Goal: Task Accomplishment & Management: Complete application form

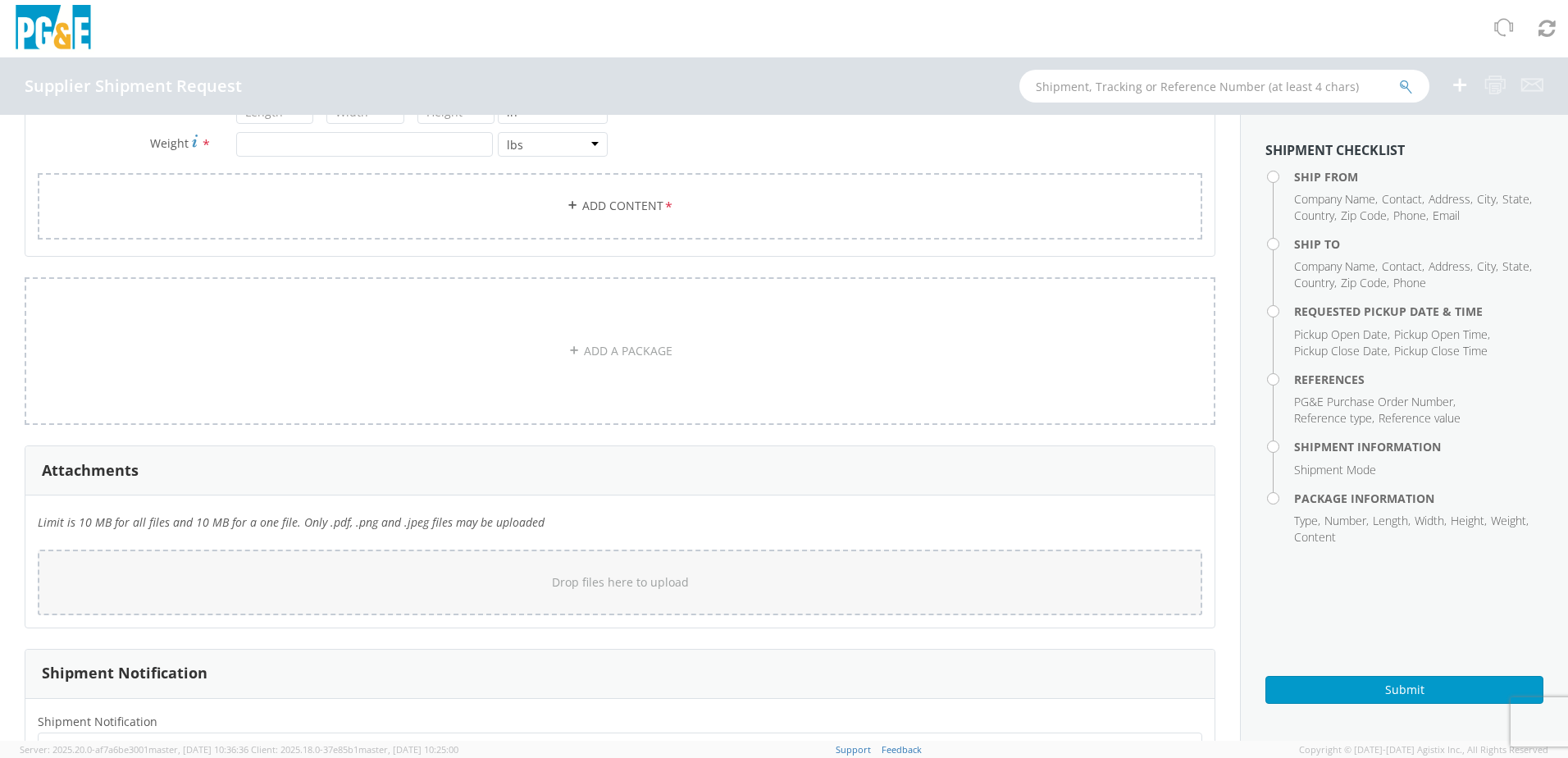
scroll to position [884, 0]
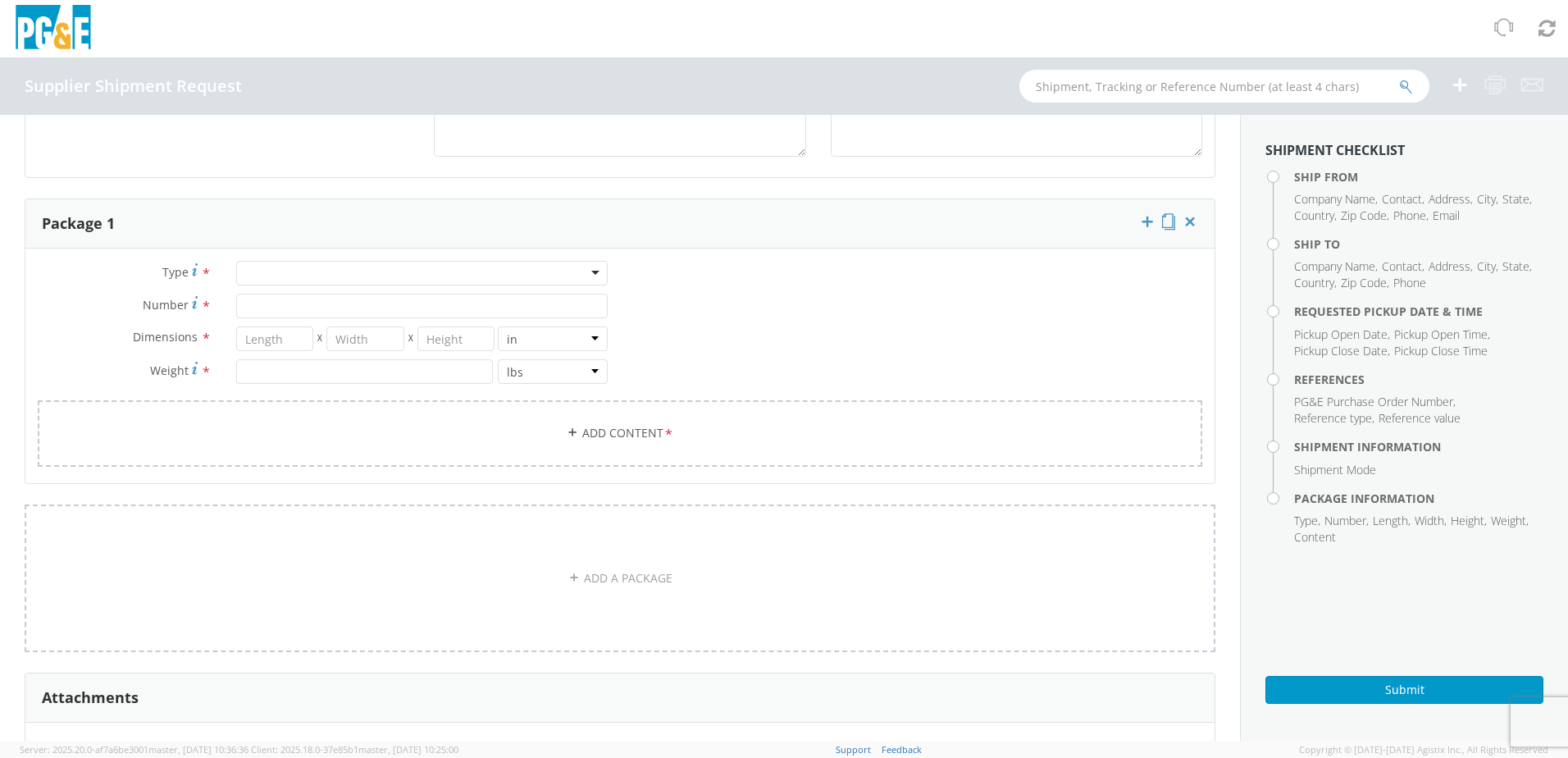
click at [575, 275] on div at bounding box center [421, 272] width 371 height 25
click at [879, 308] on div "Type * Bale(s) Basket(s) BCK Boxes Bolt(s) Bottle(s) Buckets Bulk Bundle(s) Can…" at bounding box center [620, 374] width 1189 height 226
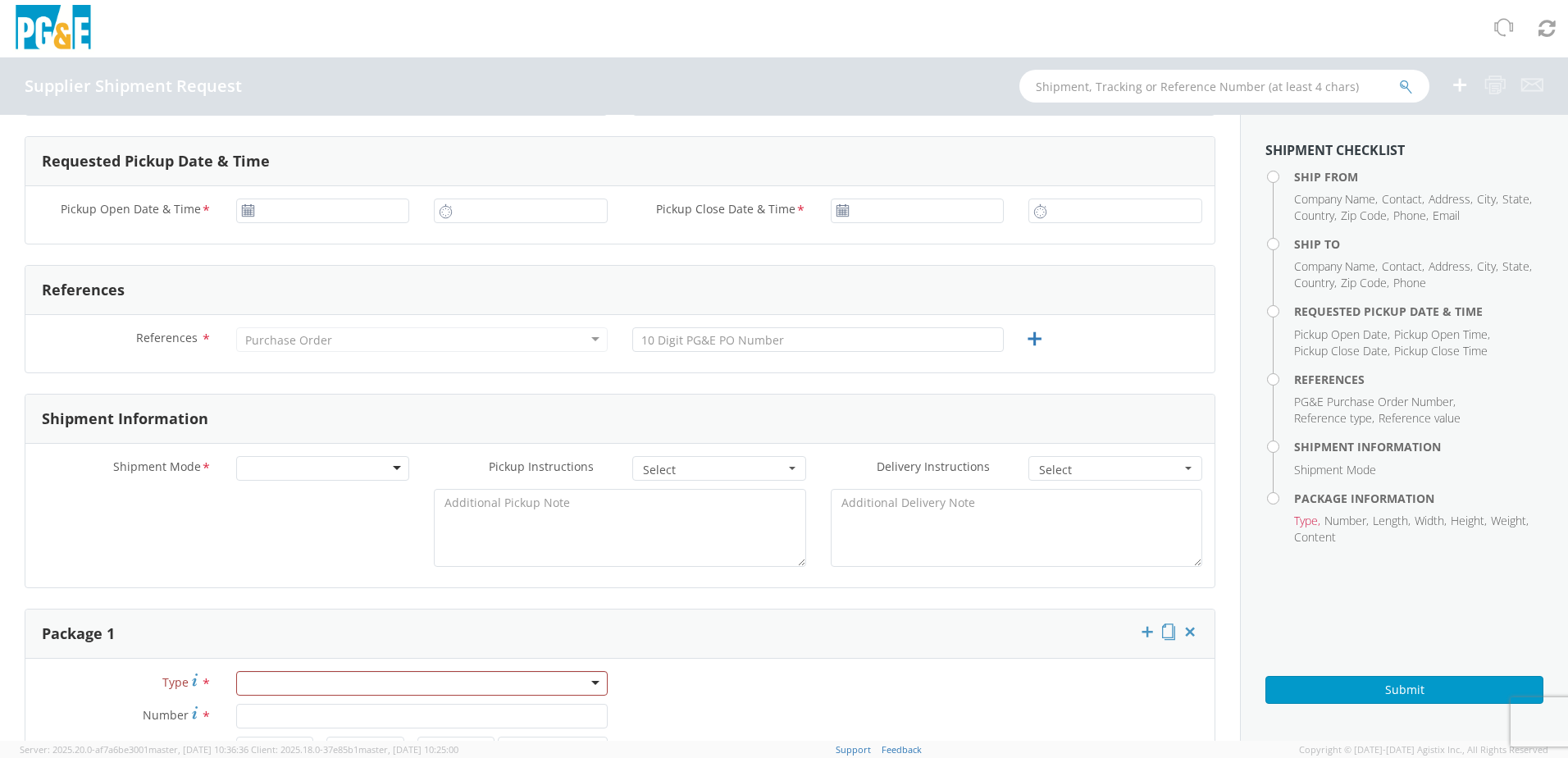
click at [565, 408] on div "Shipment Information" at bounding box center [620, 419] width 1189 height 50
click at [383, 474] on div at bounding box center [323, 468] width 174 height 25
click at [157, 548] on div at bounding box center [620, 531] width 1189 height 86
click at [717, 480] on button "Select" at bounding box center [719, 468] width 174 height 25
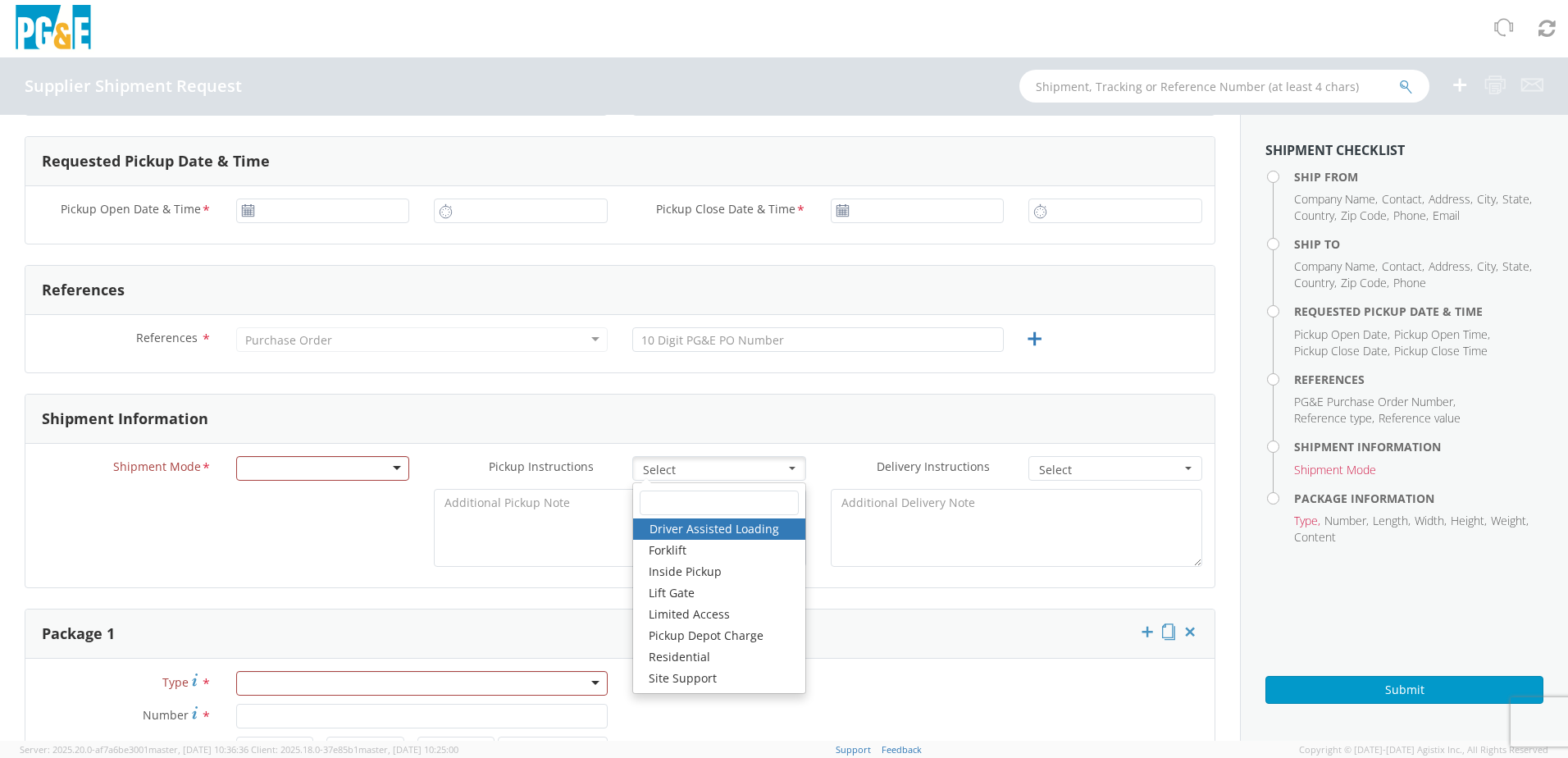
click at [278, 521] on div at bounding box center [620, 531] width 1189 height 86
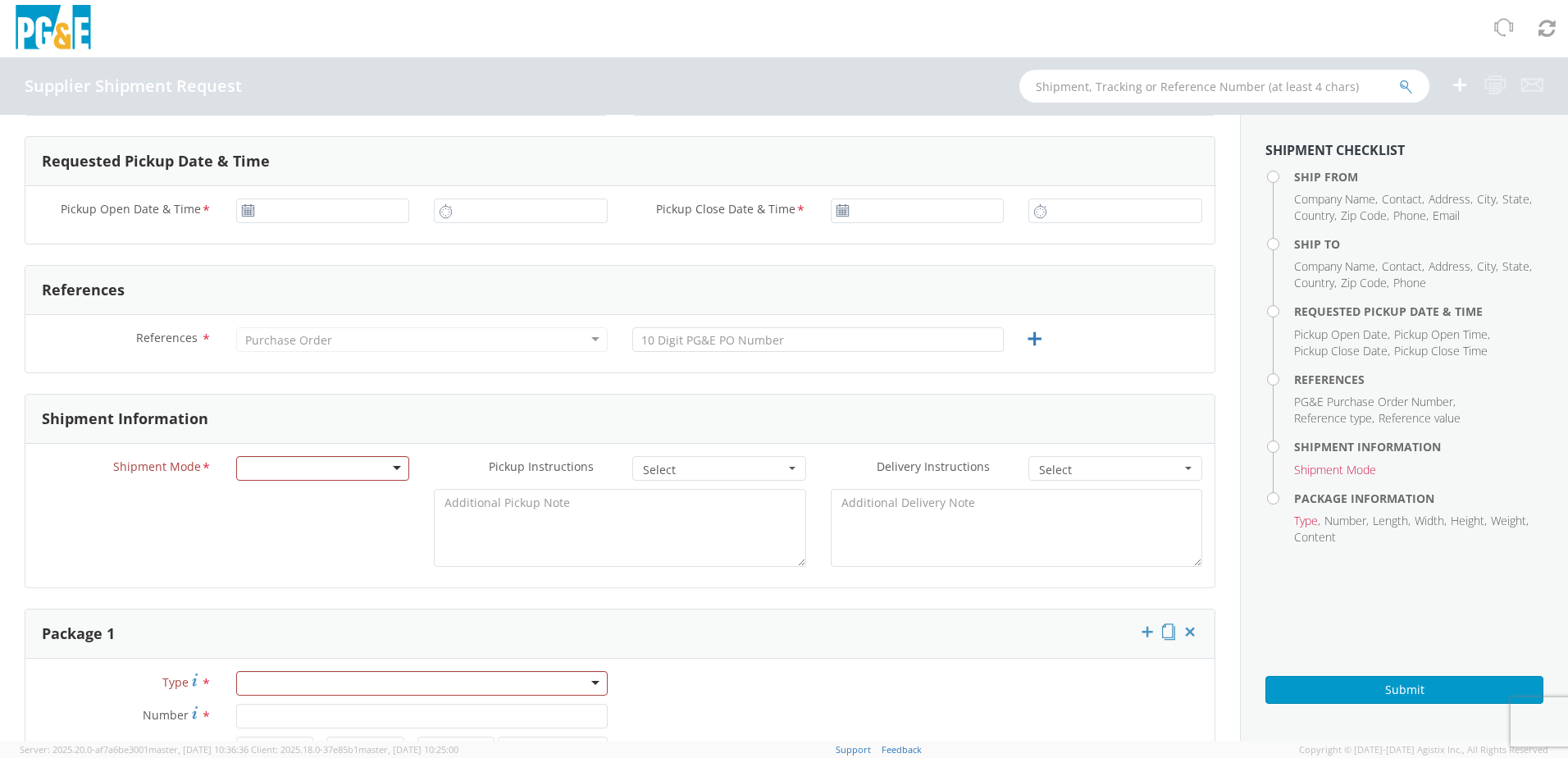
click at [393, 473] on div at bounding box center [323, 468] width 174 height 25
click at [391, 467] on div at bounding box center [323, 468] width 174 height 25
click at [395, 472] on div at bounding box center [323, 468] width 174 height 25
